Goal: Complete application form

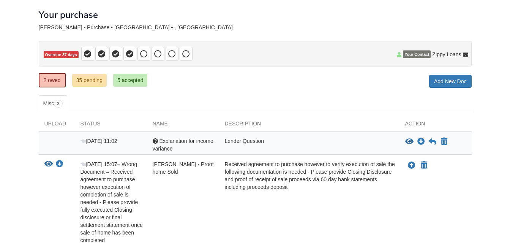
scroll to position [36, 0]
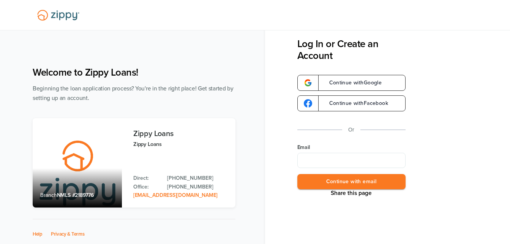
click at [315, 160] on input "Email" at bounding box center [351, 160] width 108 height 15
type input "**********"
click at [316, 179] on button "Continue with email" at bounding box center [351, 182] width 108 height 16
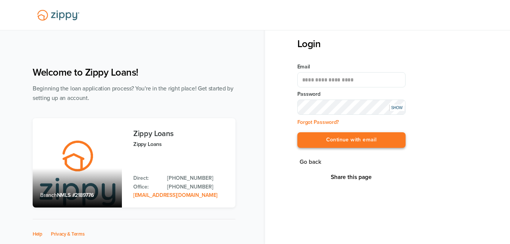
click at [325, 137] on button "Continue with email" at bounding box center [351, 140] width 108 height 16
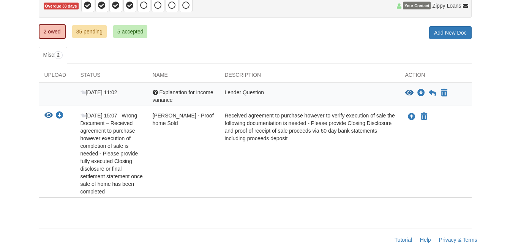
scroll to position [86, 0]
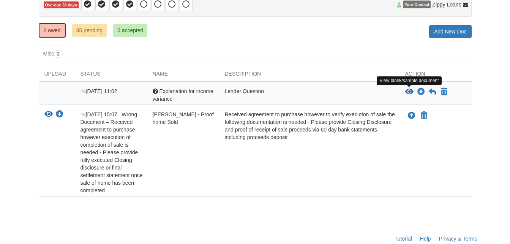
click at [408, 89] on icon "View Explanation for income variance" at bounding box center [409, 92] width 8 height 8
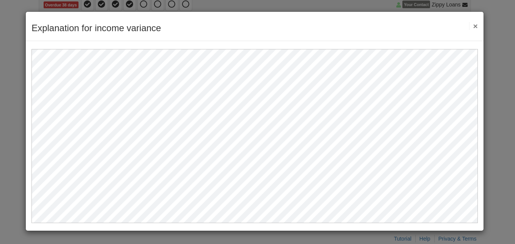
click at [475, 25] on button "×" at bounding box center [474, 26] width 9 height 8
